Goal: Find contact information: Find contact information

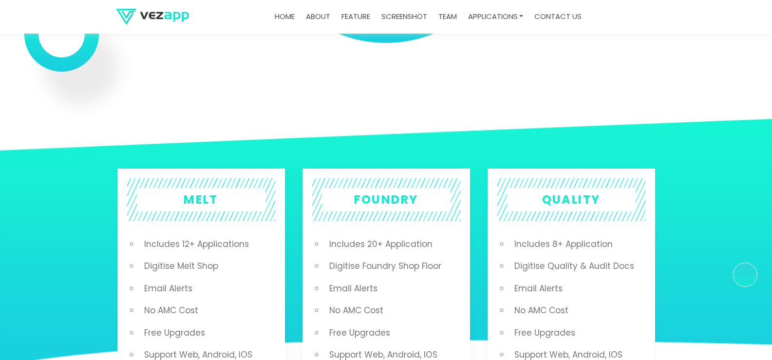
click at [593, 0] on div "Home about feature screenshot team Applications Melt Application Foundry Applic…" at bounding box center [427, 17] width 460 height 34
click at [551, 21] on link "contact us" at bounding box center [557, 16] width 55 height 19
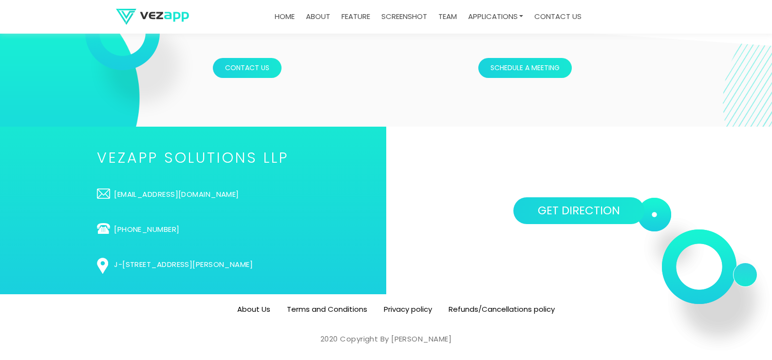
scroll to position [3207, 0]
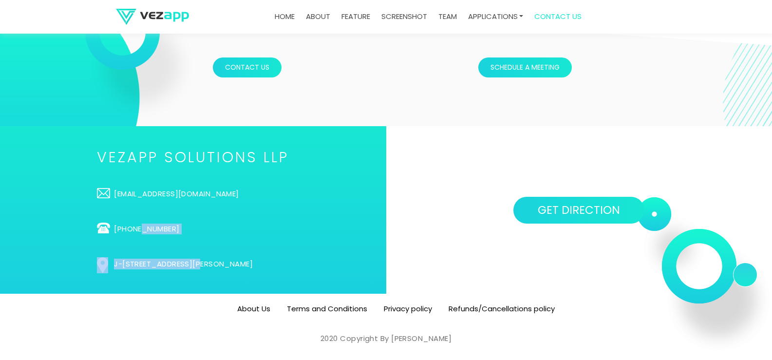
drag, startPoint x: 132, startPoint y: 237, endPoint x: 78, endPoint y: 229, distance: 53.7
click at [97, 229] on ul "VEZAPP SOLUTIONS LLP [EMAIL_ADDRESS][DOMAIN_NAME] [PHONE_NUMBER] [STREET_ADDRES…" at bounding box center [193, 210] width 192 height 119
click at [105, 246] on ul "VEZAPP SOLUTIONS LLP [EMAIL_ADDRESS][DOMAIN_NAME] [PHONE_NUMBER] [STREET_ADDRES…" at bounding box center [193, 210] width 192 height 119
click at [132, 239] on ul "VEZAPP SOLUTIONS LLP [EMAIL_ADDRESS][DOMAIN_NAME] [PHONE_NUMBER] [STREET_ADDRES…" at bounding box center [193, 210] width 192 height 119
click at [97, 244] on ul "VEZAPP SOLUTIONS LLP [EMAIL_ADDRESS][DOMAIN_NAME] [PHONE_NUMBER] [STREET_ADDRES…" at bounding box center [193, 210] width 192 height 119
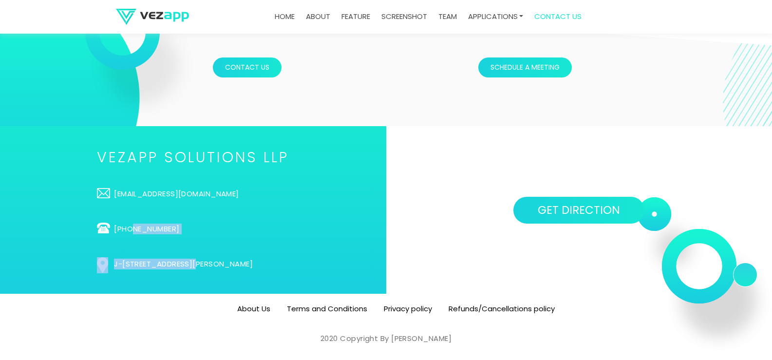
drag, startPoint x: 123, startPoint y: 241, endPoint x: 72, endPoint y: 228, distance: 52.8
click at [97, 228] on ul "VEZAPP SOLUTIONS LLP [EMAIL_ADDRESS][DOMAIN_NAME] [PHONE_NUMBER] [STREET_ADDRES…" at bounding box center [193, 210] width 192 height 119
copy ul "9824247774 J-233, [PERSON_NAME]"
